Goal: Task Accomplishment & Management: Use online tool/utility

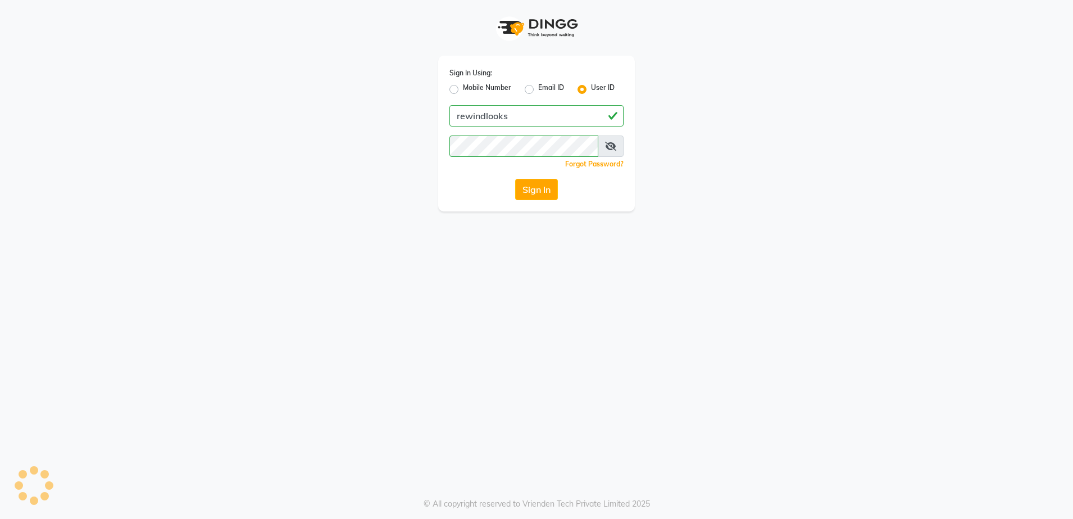
click at [529, 190] on button "Sign In" at bounding box center [536, 189] width 43 height 21
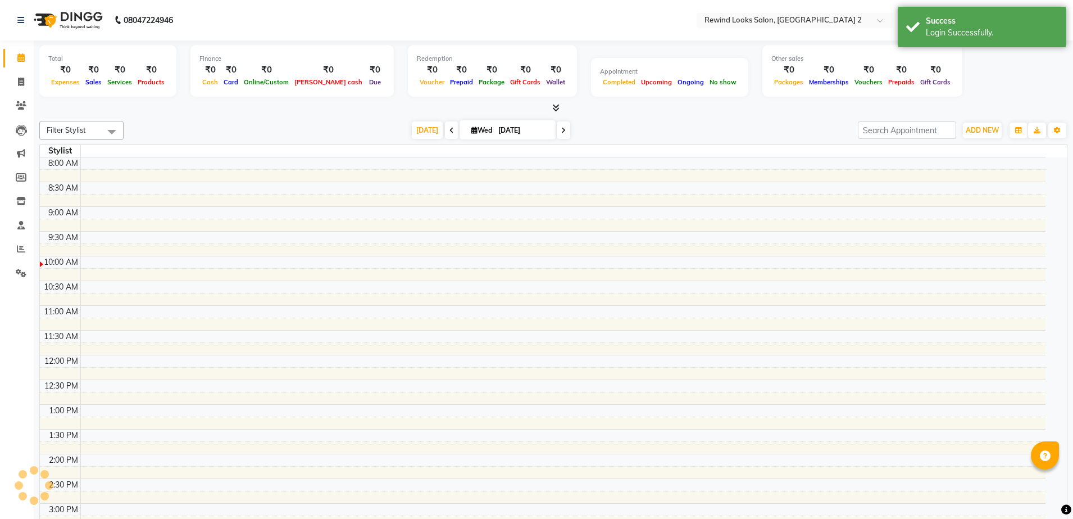
select select "en"
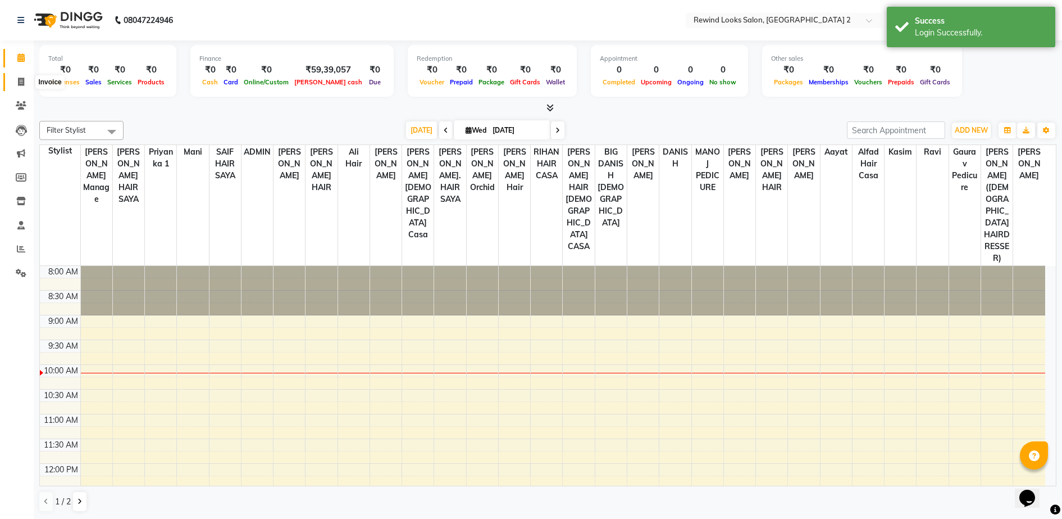
click at [21, 82] on icon at bounding box center [21, 82] width 6 height 8
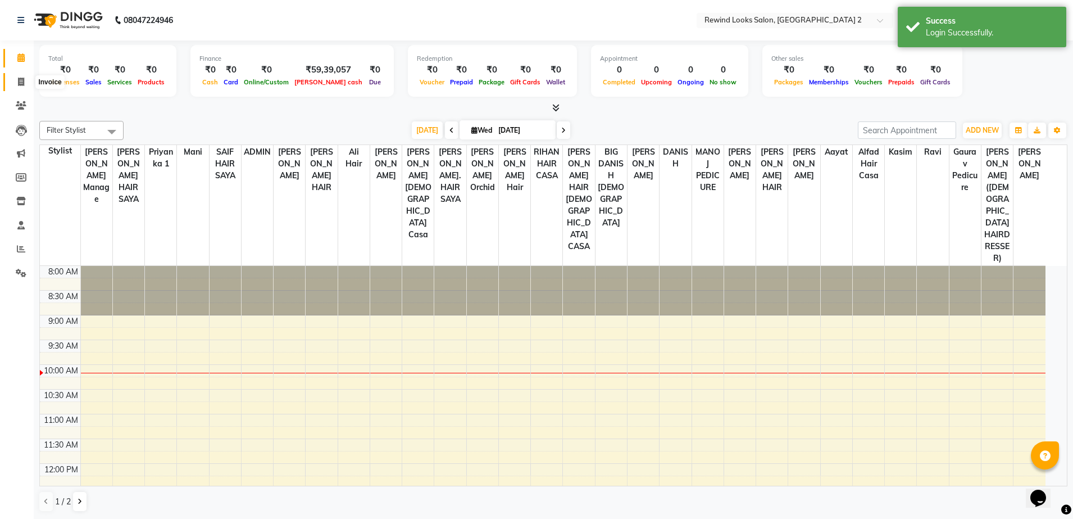
select select "service"
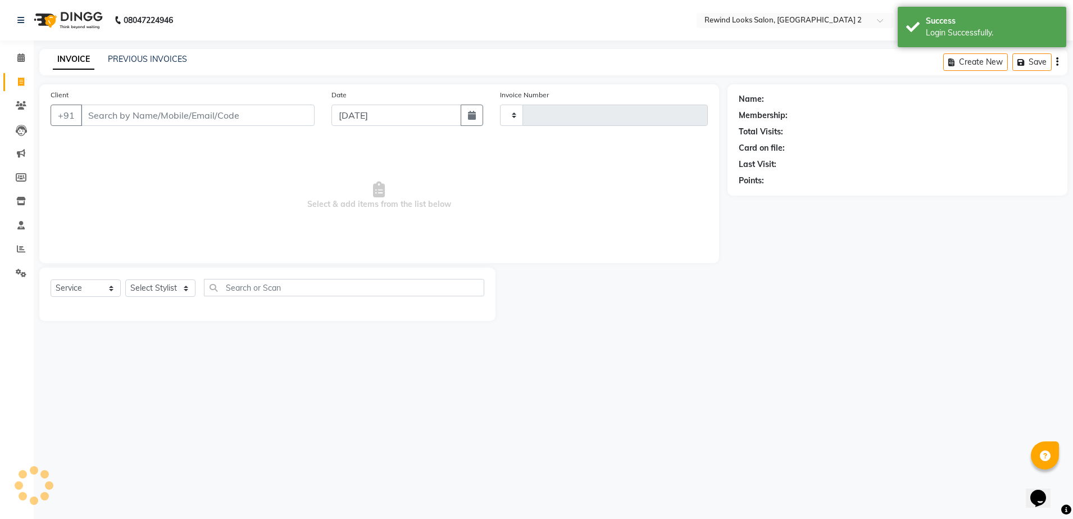
type input "10551"
select select "4640"
select select "27076"
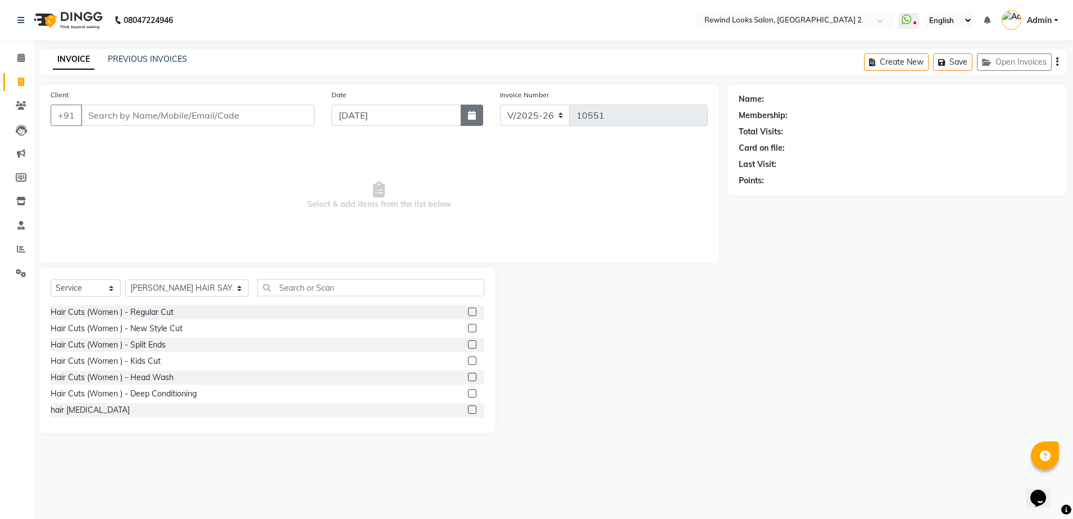
click at [470, 121] on button "button" at bounding box center [472, 114] width 22 height 21
select select "10"
select select "2025"
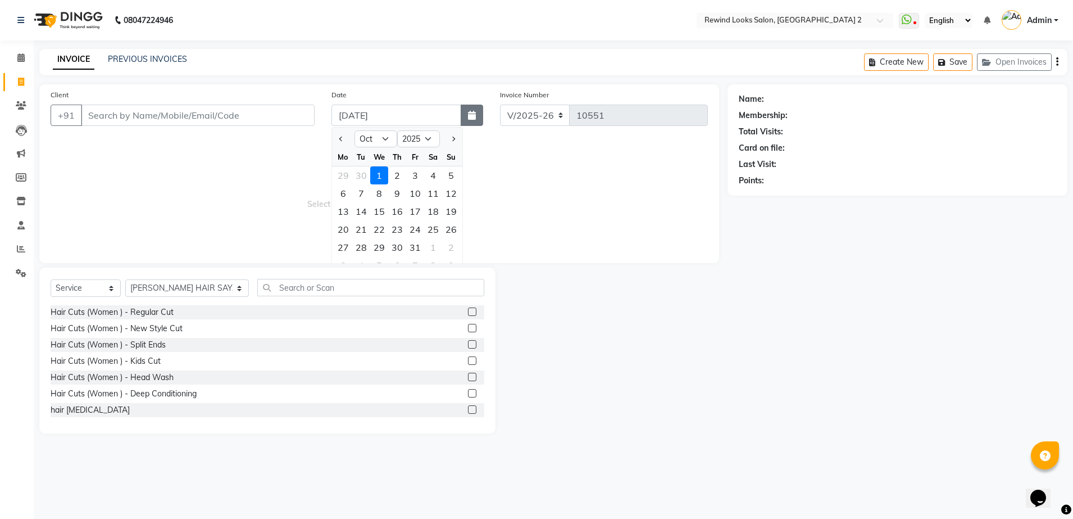
click at [474, 111] on icon "button" at bounding box center [472, 115] width 8 height 9
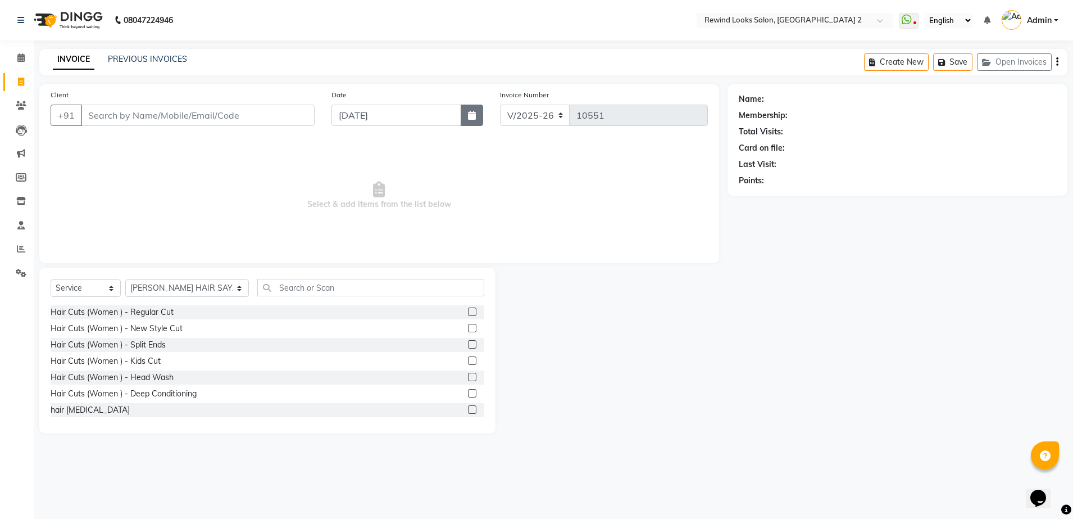
click at [474, 111] on icon "button" at bounding box center [472, 115] width 8 height 9
select select "10"
select select "2025"
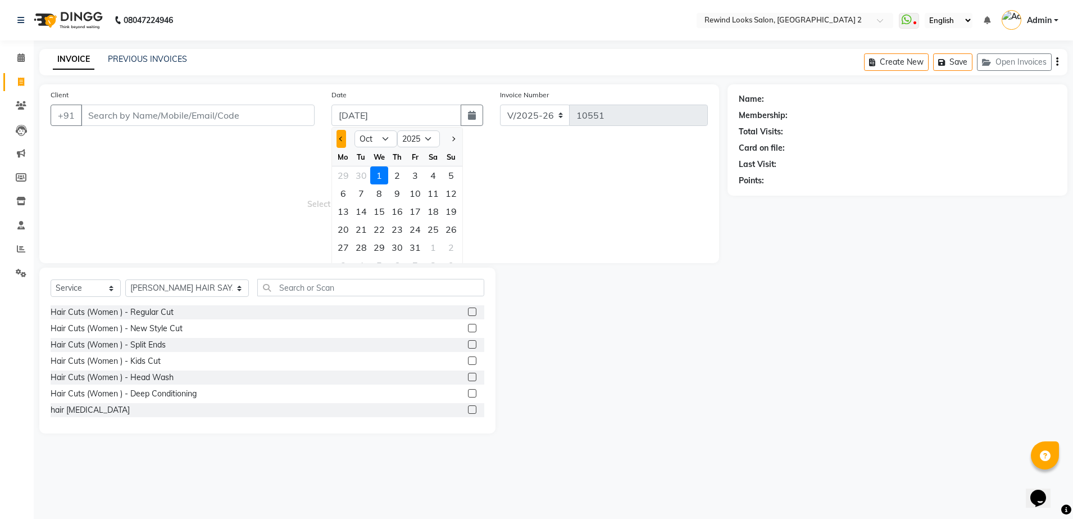
click at [340, 137] on span "Previous month" at bounding box center [341, 139] width 4 height 4
select select "9"
click at [361, 244] on div "30" at bounding box center [361, 247] width 18 height 18
type input "[DATE]"
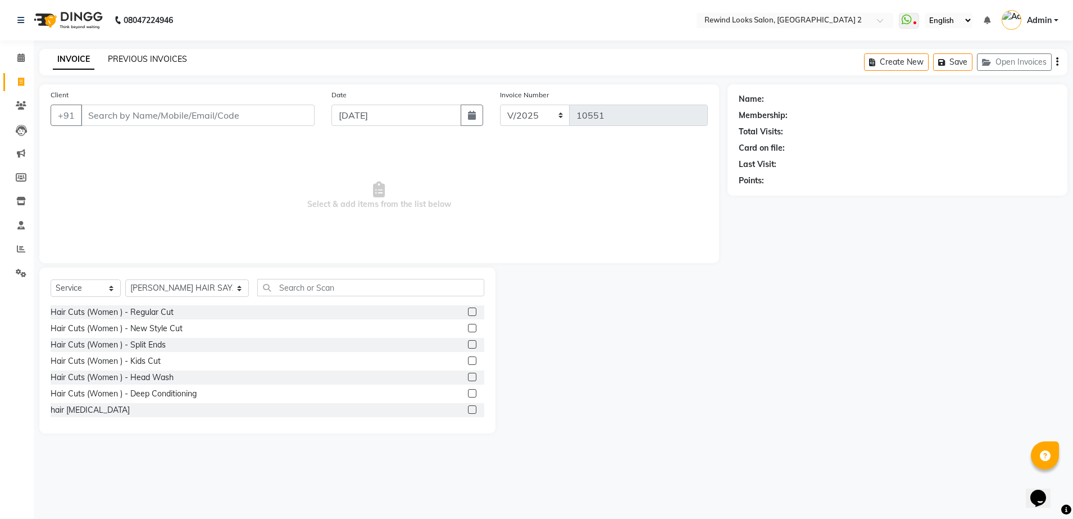
click at [167, 58] on link "PREVIOUS INVOICES" at bounding box center [147, 59] width 79 height 10
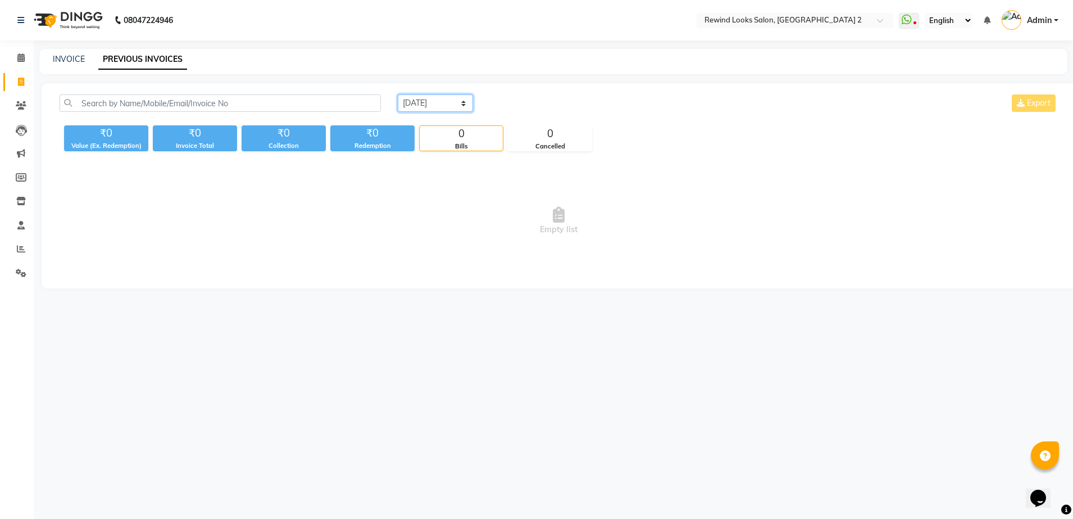
click at [460, 102] on select "[DATE] [DATE] Custom Range" at bounding box center [435, 102] width 75 height 17
click at [398, 94] on select "[DATE] [DATE] Custom Range" at bounding box center [435, 102] width 75 height 17
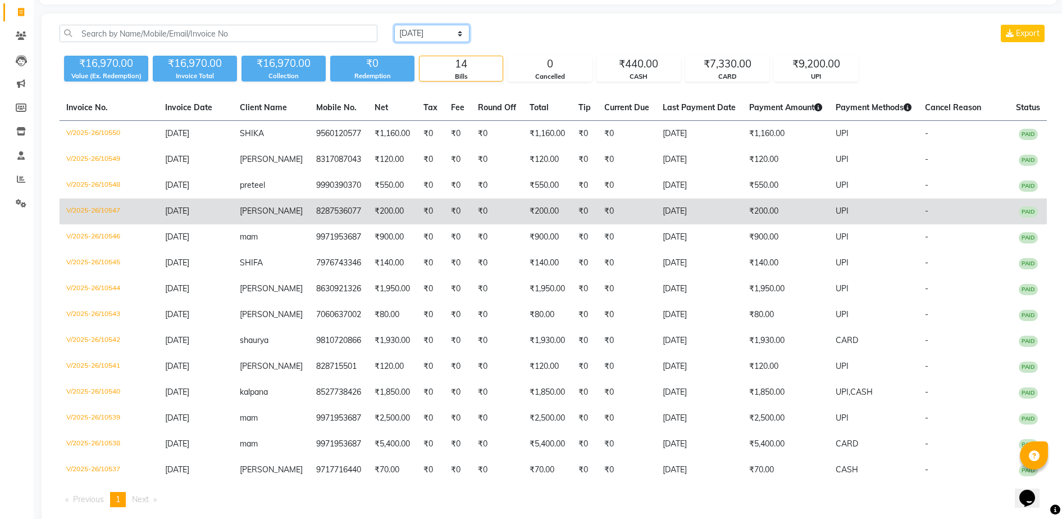
scroll to position [95, 0]
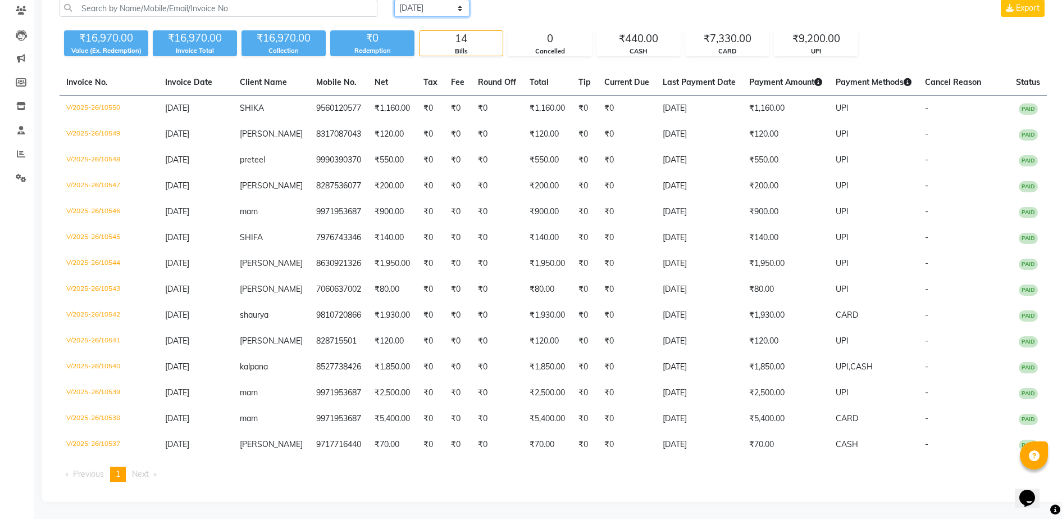
click at [451, 4] on select "[DATE] [DATE] Custom Range" at bounding box center [431, 7] width 75 height 17
select select "[DATE]"
click at [394, 0] on select "[DATE] [DATE] Custom Range" at bounding box center [431, 7] width 75 height 17
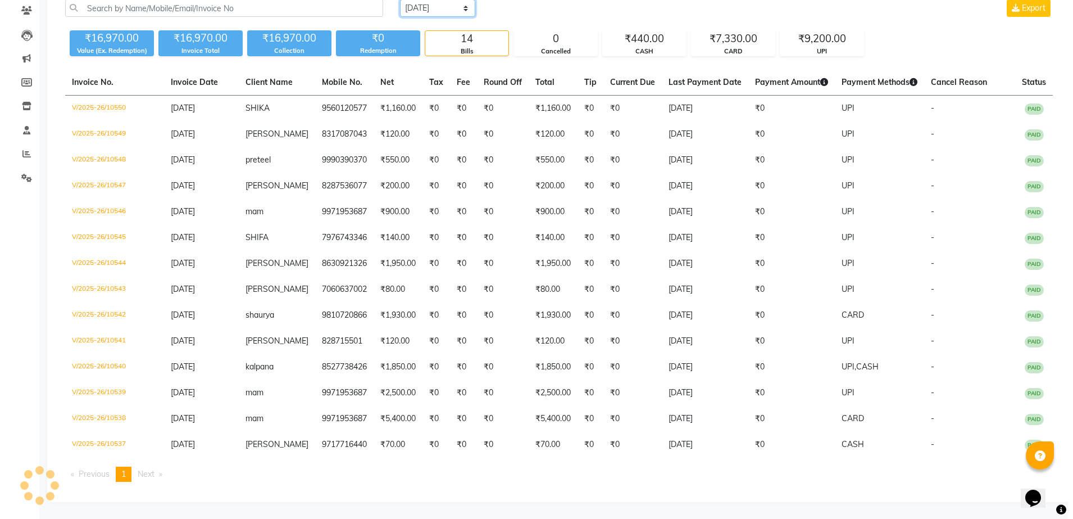
scroll to position [0, 0]
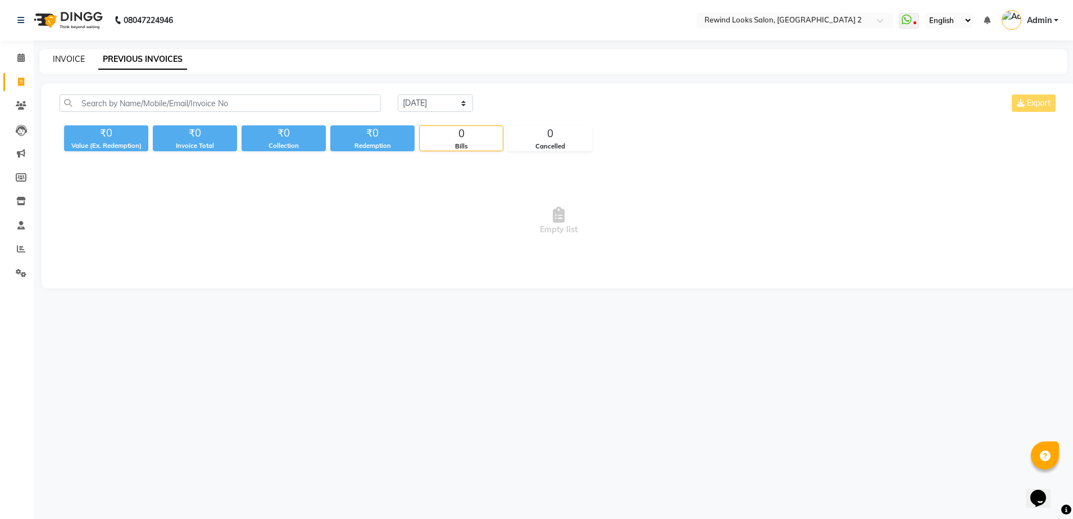
click at [70, 56] on link "INVOICE" at bounding box center [69, 59] width 32 height 10
select select "service"
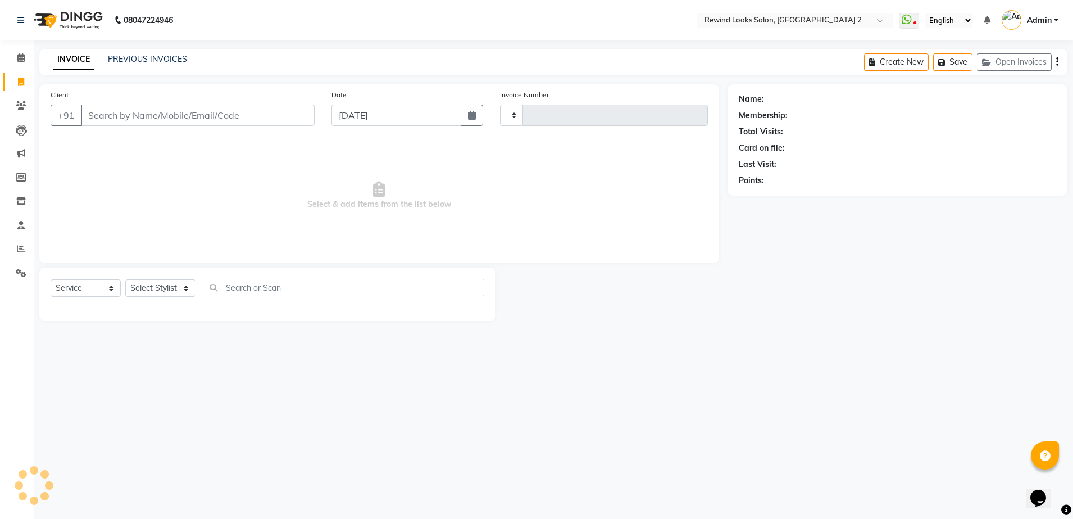
type input "10551"
select select "4640"
select select "27076"
